Goal: Task Accomplishment & Management: Complete application form

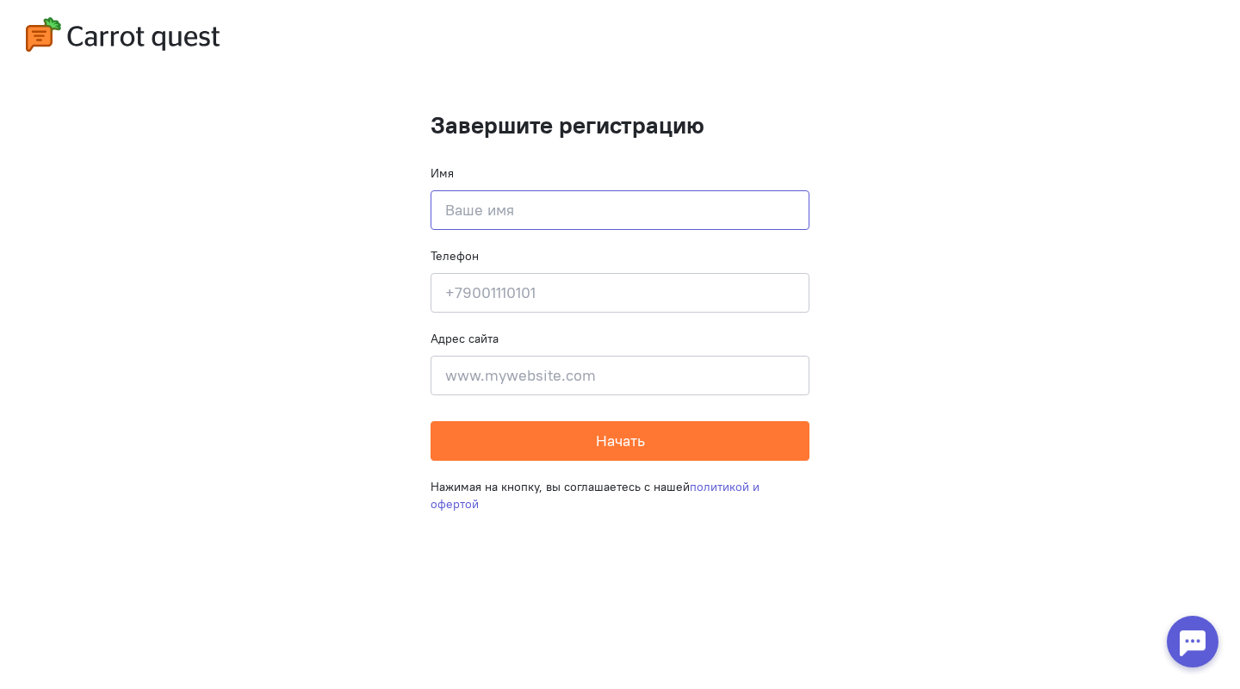
click at [671, 218] on input at bounding box center [620, 210] width 379 height 40
click at [355, 419] on cq-completion-registration "Завершите регистрацию Имя Введите своё имя Телефон Введите свой телефон Адрес с…" at bounding box center [620, 344] width 1240 height 689
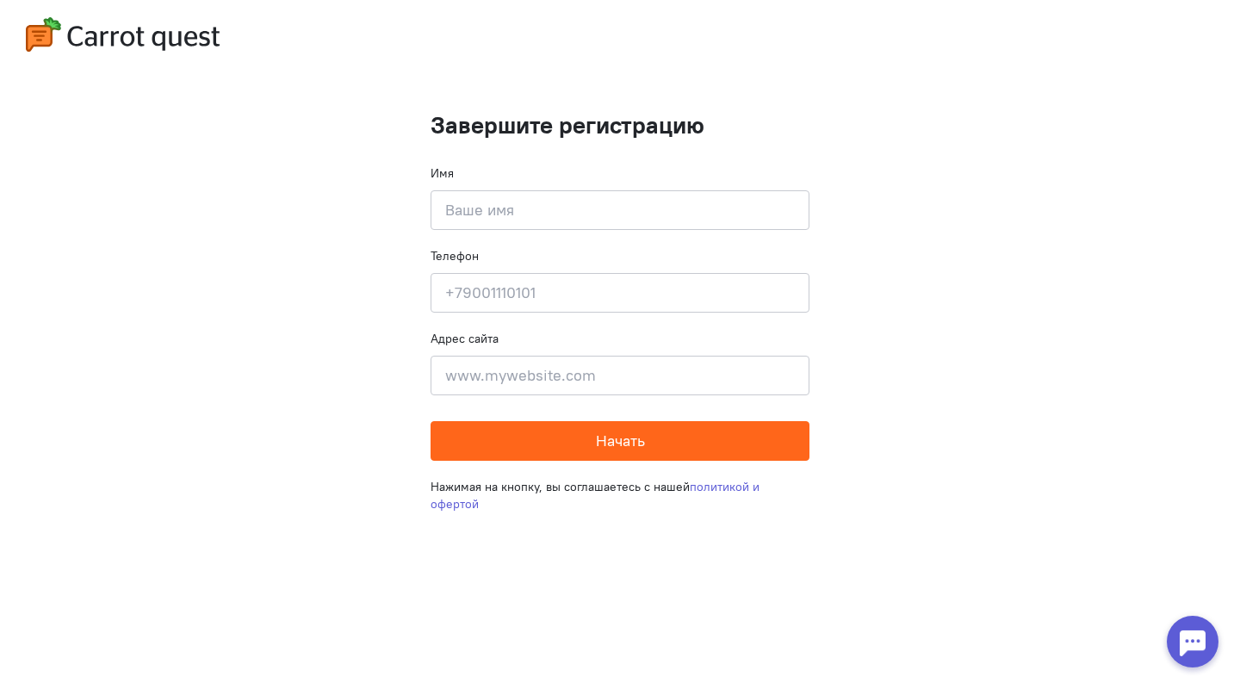
click at [658, 441] on button "Начать" at bounding box center [620, 441] width 379 height 40
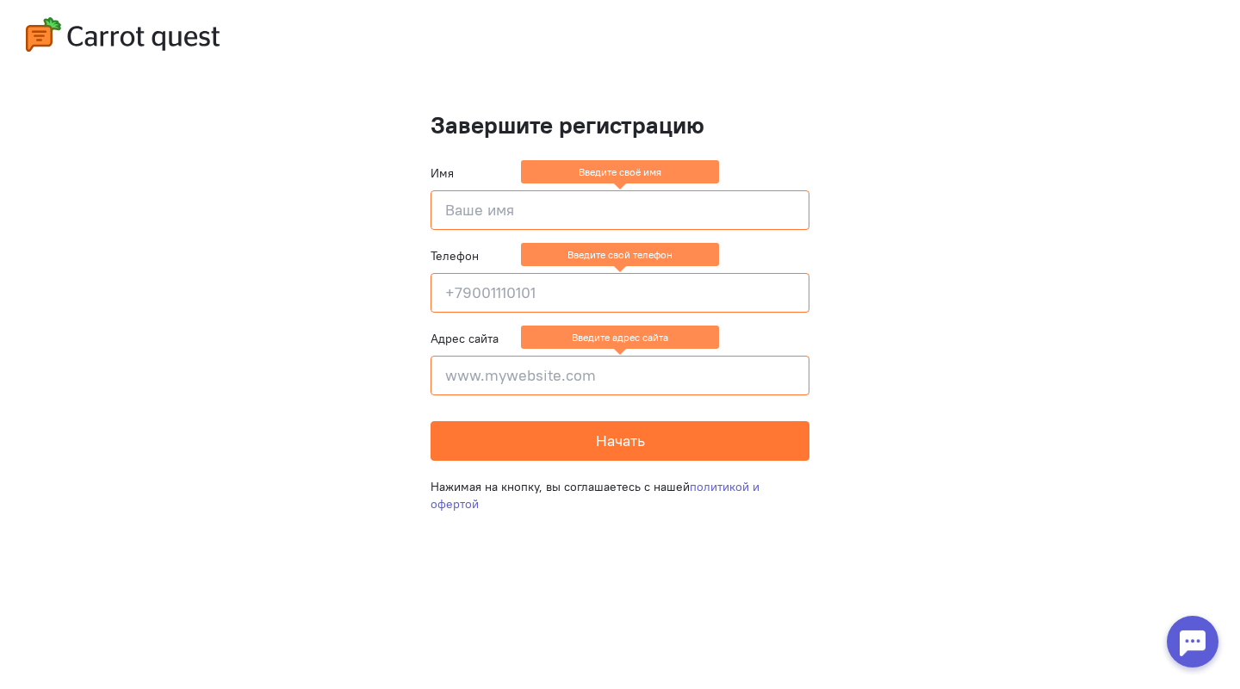
click at [610, 387] on input at bounding box center [620, 376] width 379 height 40
click at [563, 302] on input at bounding box center [620, 293] width 379 height 40
click at [539, 195] on input at bounding box center [620, 210] width 379 height 40
click at [863, 425] on cq-completion-registration "Завершите регистрацию Имя Введите своё имя Телефон Введите свой телефон Адрес с…" at bounding box center [620, 344] width 1240 height 689
